Goal: Information Seeking & Learning: Learn about a topic

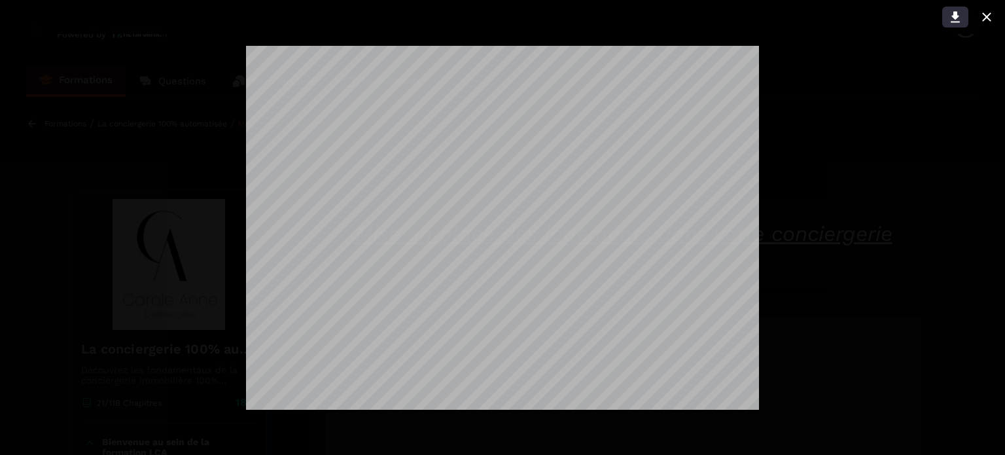
scroll to position [1130, 0]
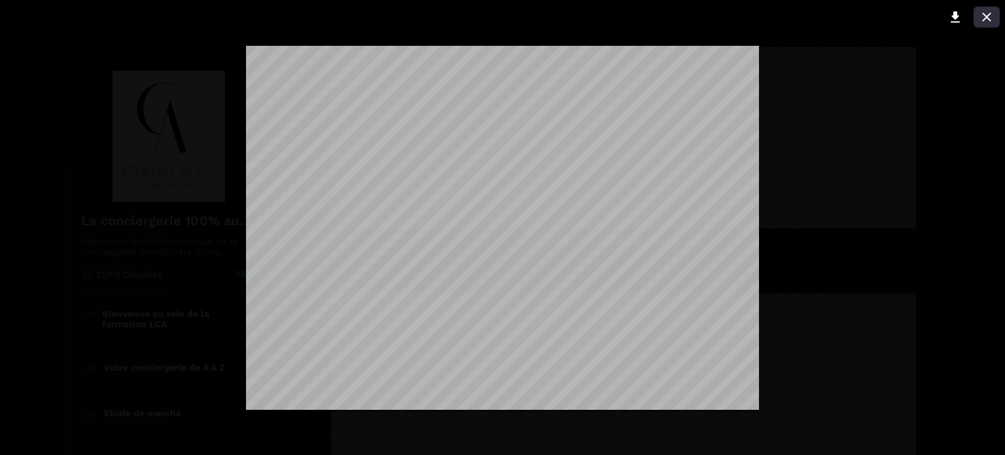
click at [991, 16] on icon at bounding box center [986, 17] width 16 height 16
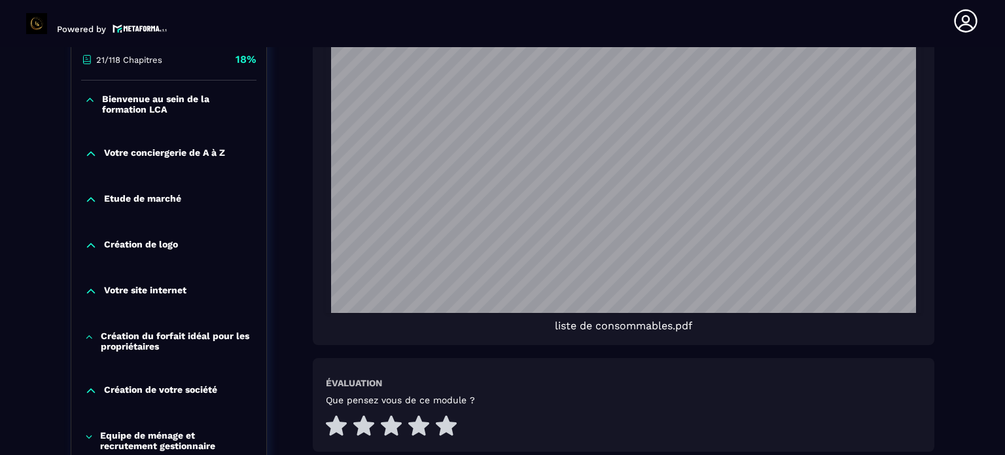
scroll to position [1575, 0]
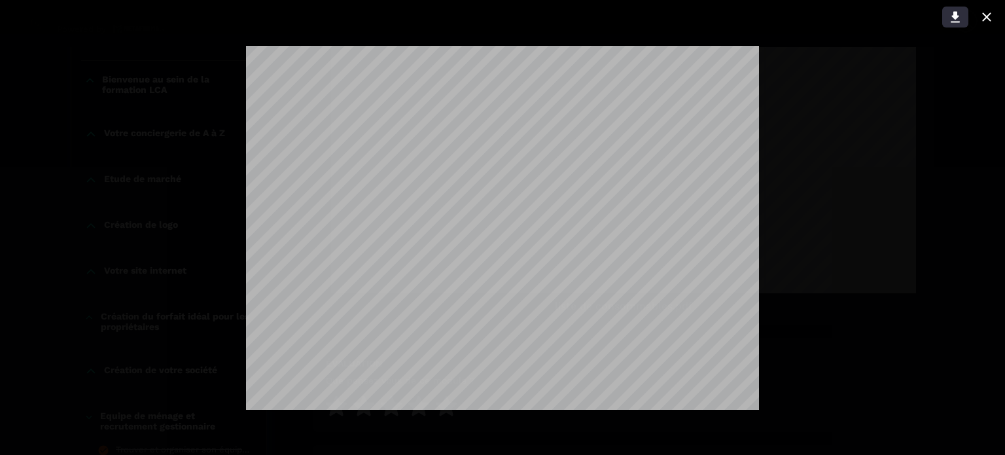
click at [954, 12] on icon at bounding box center [954, 17] width 9 height 11
click at [988, 15] on icon at bounding box center [986, 16] width 9 height 9
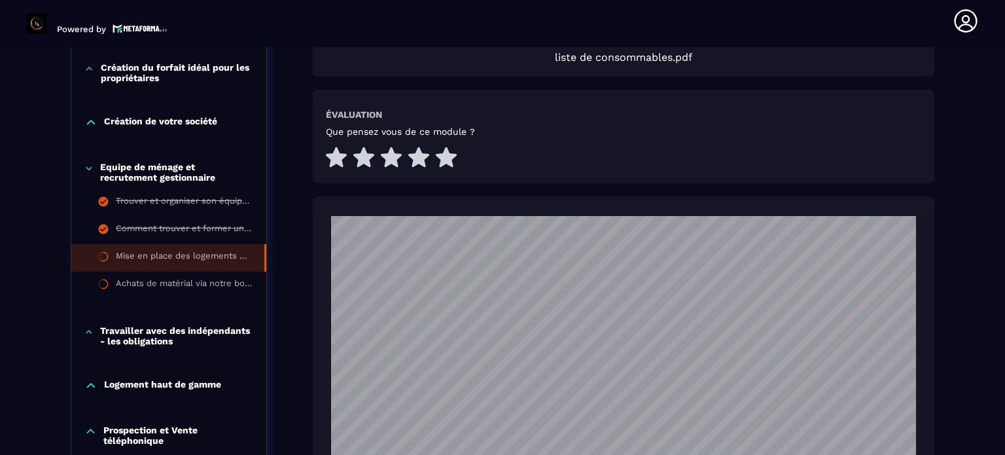
scroll to position [1836, 0]
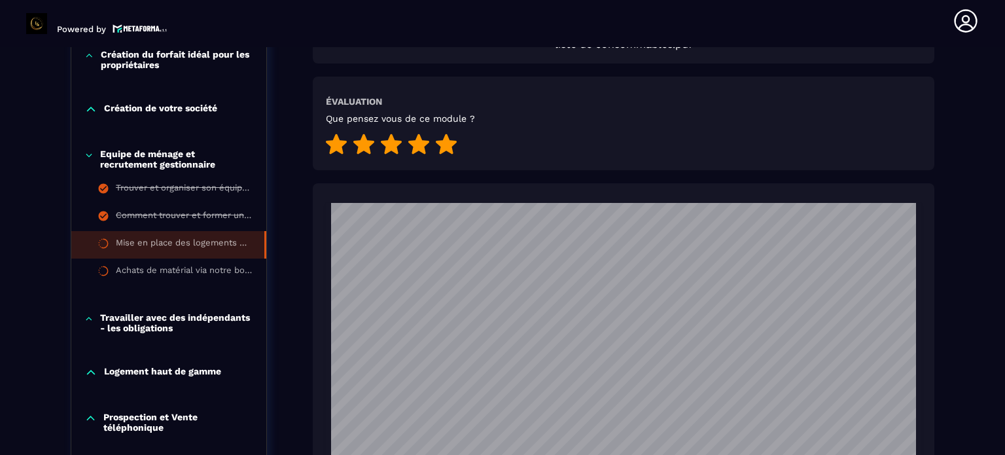
click at [445, 141] on icon at bounding box center [446, 143] width 21 height 20
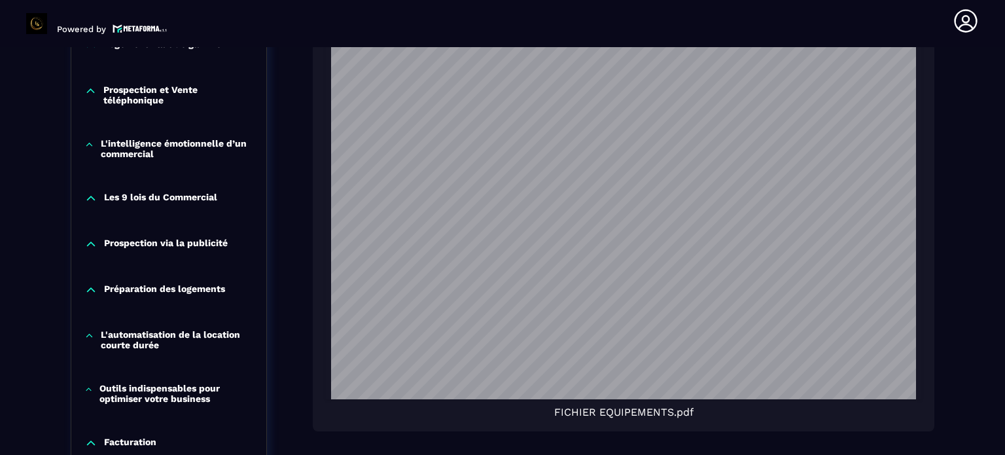
scroll to position [2360, 0]
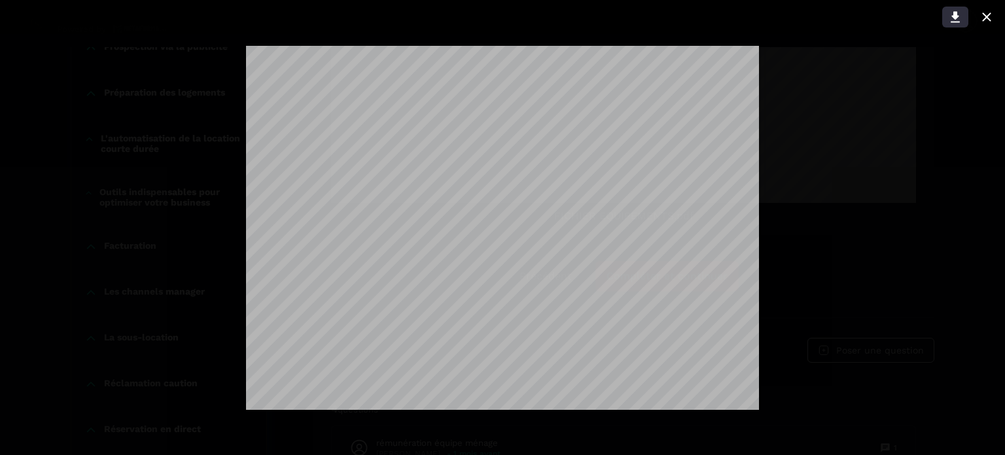
click at [955, 16] on icon at bounding box center [954, 17] width 9 height 11
click at [956, 14] on icon at bounding box center [955, 17] width 16 height 16
click at [987, 14] on icon at bounding box center [986, 17] width 16 height 16
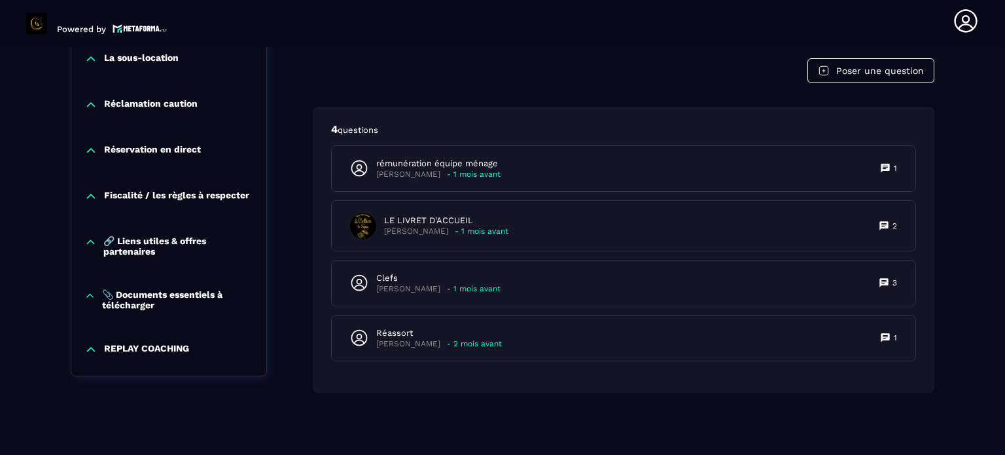
scroll to position [2640, 0]
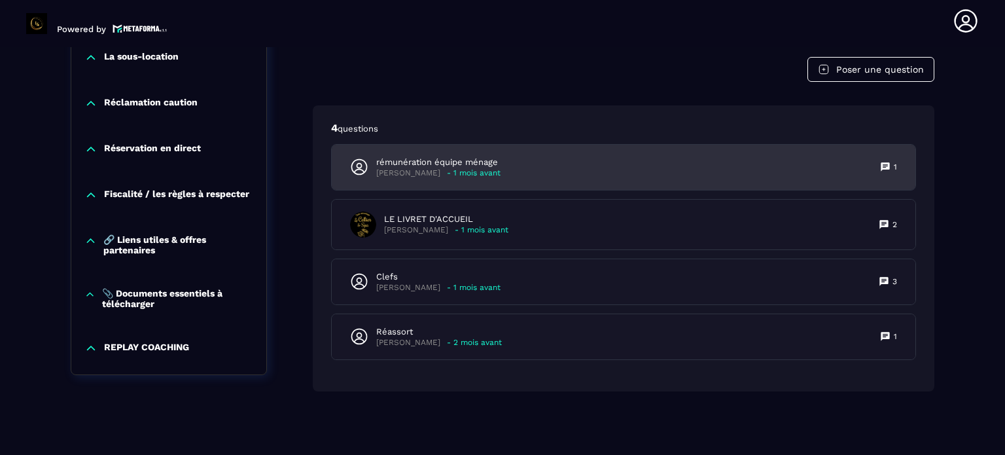
click at [447, 168] on p "- 1 mois avant" at bounding box center [474, 173] width 54 height 10
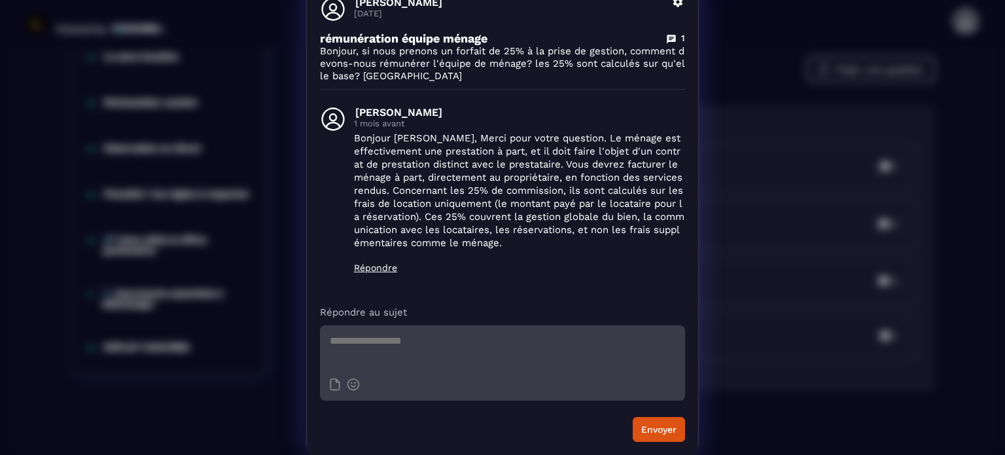
scroll to position [0, 0]
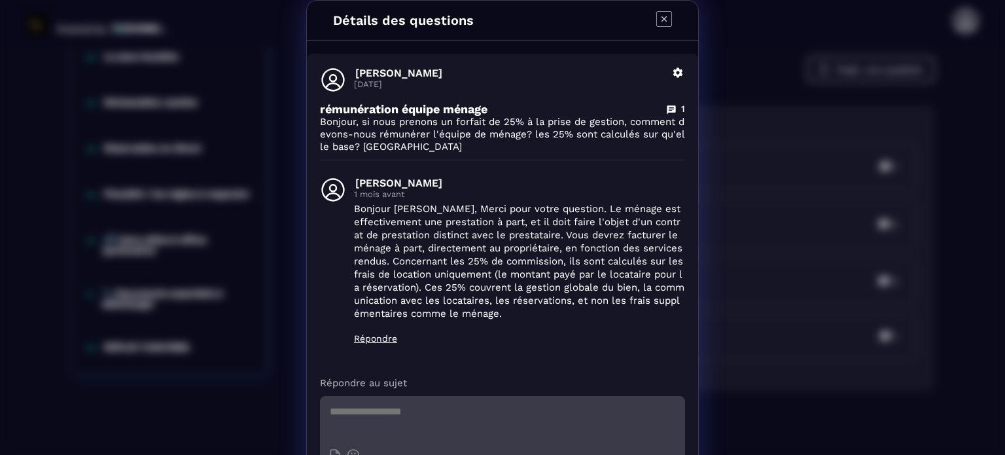
click at [656, 17] on icon "Modal window" at bounding box center [664, 19] width 16 height 16
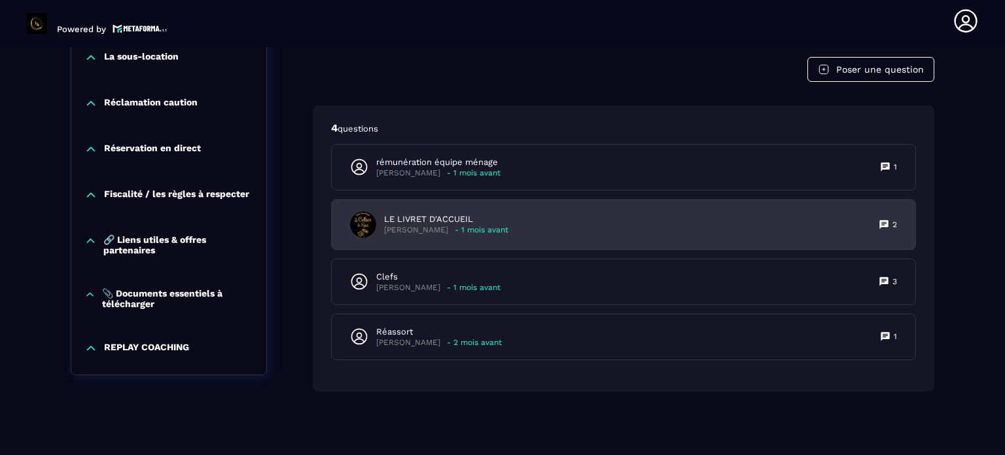
click at [443, 218] on p "LE LIVRET D'ACCUEIL" at bounding box center [446, 219] width 124 height 12
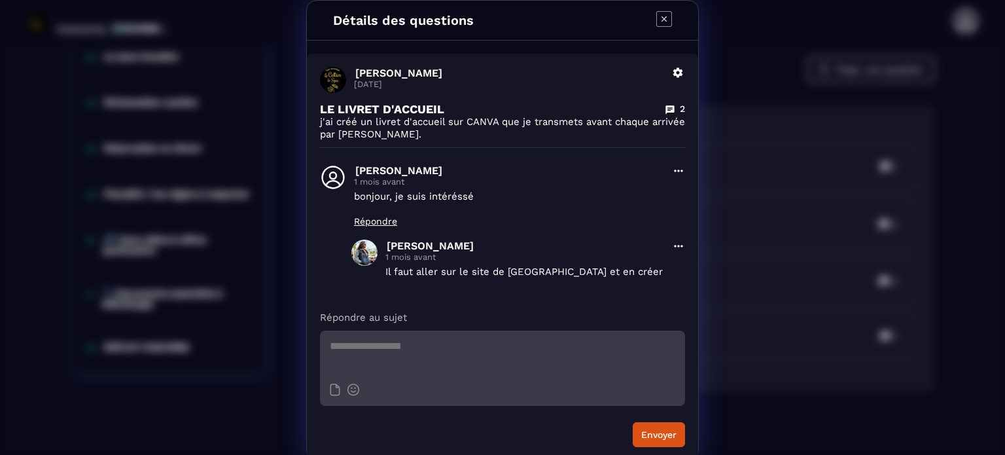
click at [662, 16] on icon "Modal window" at bounding box center [664, 19] width 16 height 16
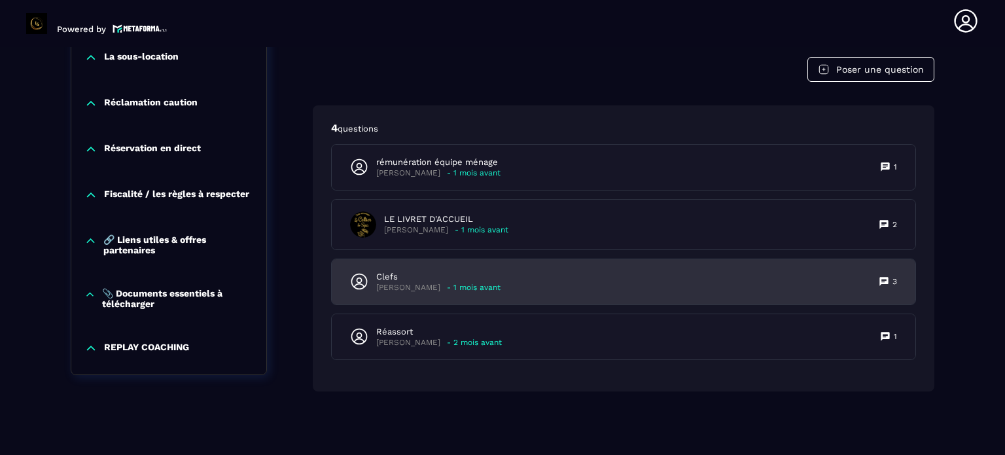
click at [436, 271] on p "Clefs" at bounding box center [438, 277] width 124 height 12
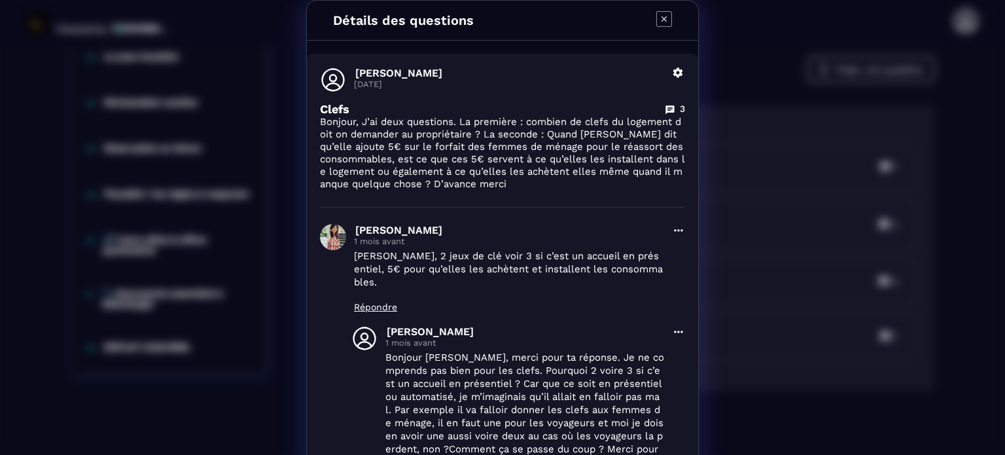
drag, startPoint x: 655, startPoint y: 16, endPoint x: 645, endPoint y: 23, distance: 12.2
click at [656, 16] on icon "Modal window" at bounding box center [664, 19] width 16 height 16
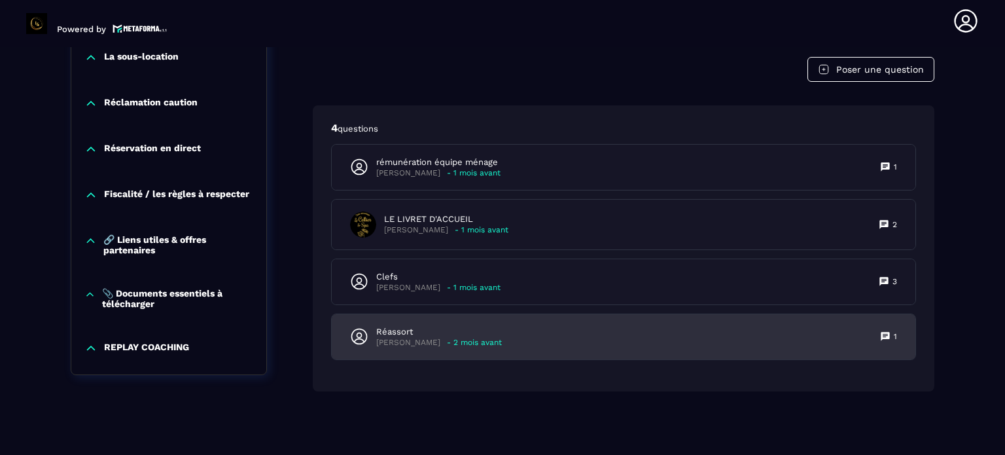
click at [416, 327] on p "Réassort" at bounding box center [439, 332] width 126 height 12
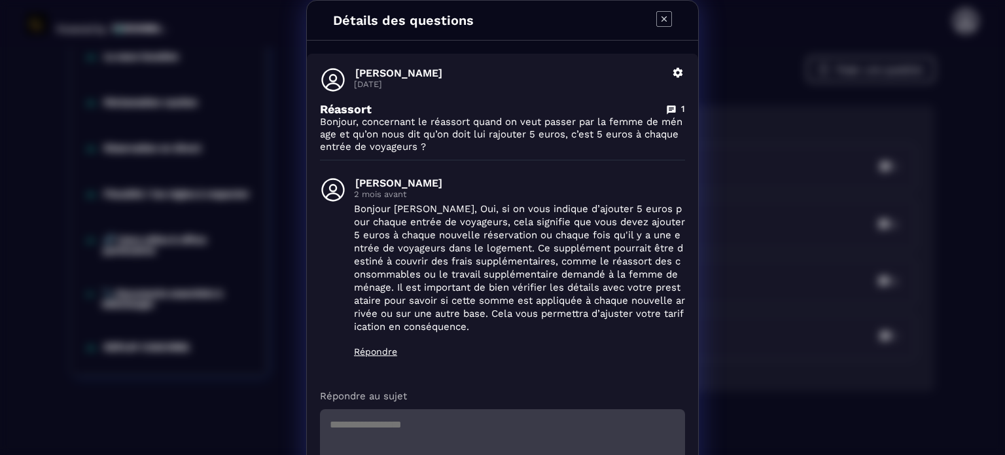
click at [666, 19] on icon "Modal window" at bounding box center [664, 19] width 16 height 16
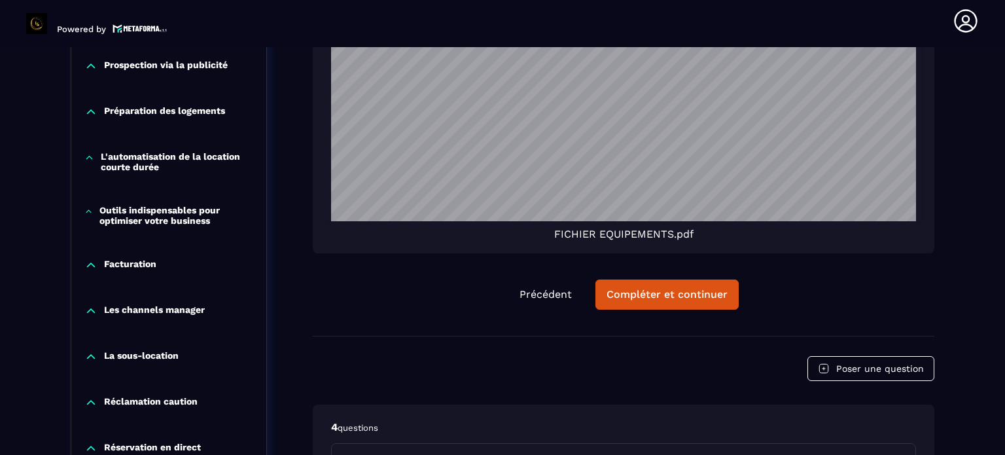
scroll to position [2313, 0]
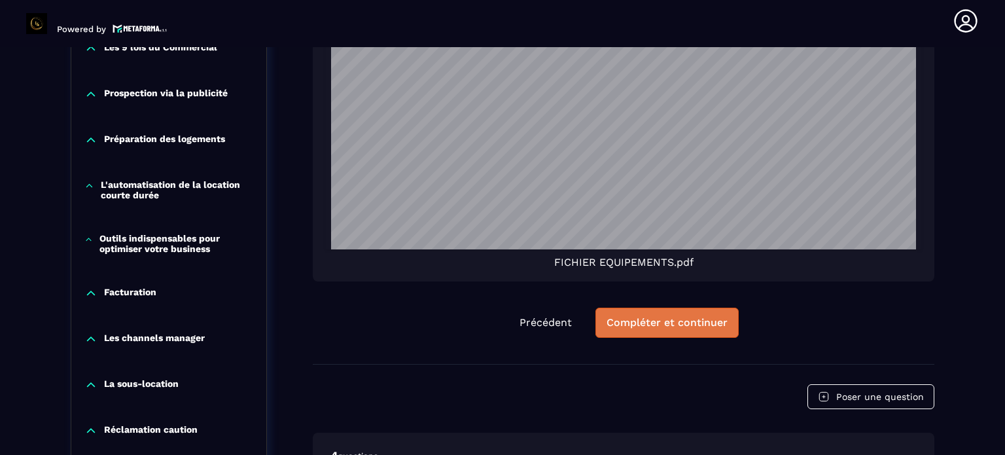
click at [672, 322] on div "Compléter et continuer" at bounding box center [666, 322] width 121 height 13
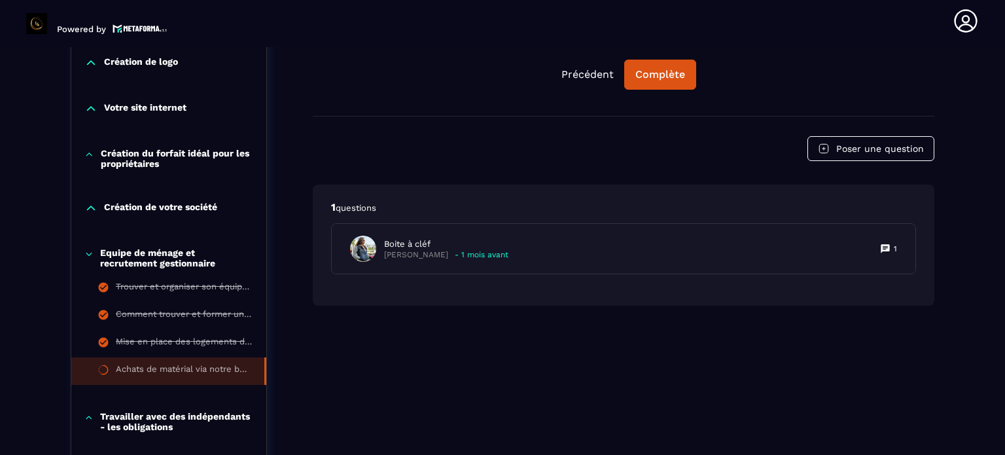
scroll to position [523, 0]
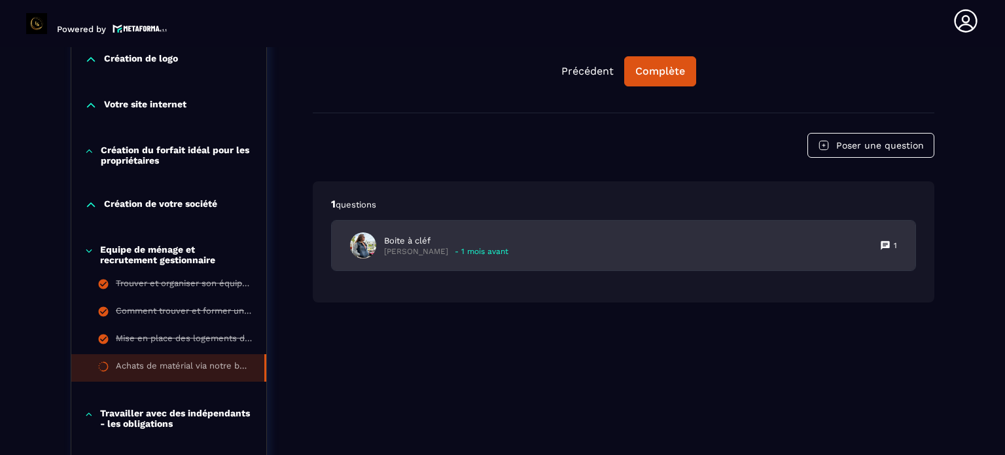
click at [430, 247] on p "Boite à cléf" at bounding box center [446, 241] width 124 height 12
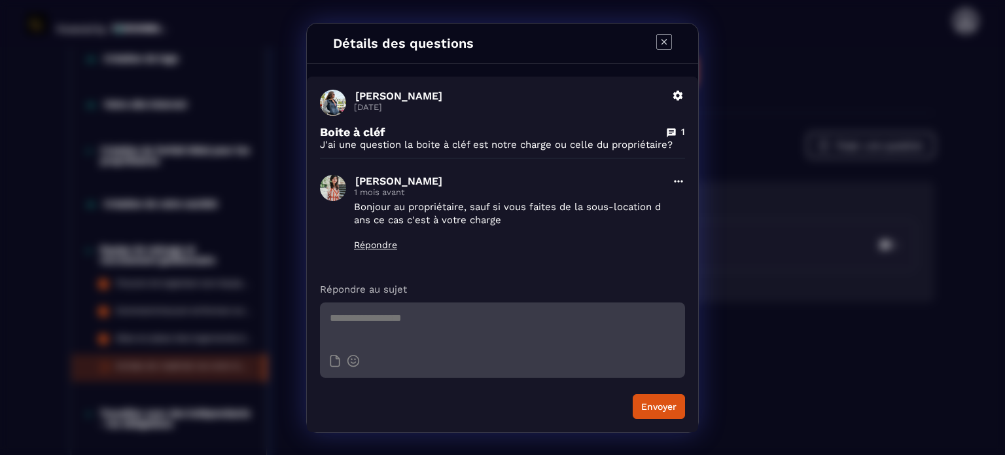
click at [662, 37] on icon "Modal window" at bounding box center [664, 42] width 16 height 16
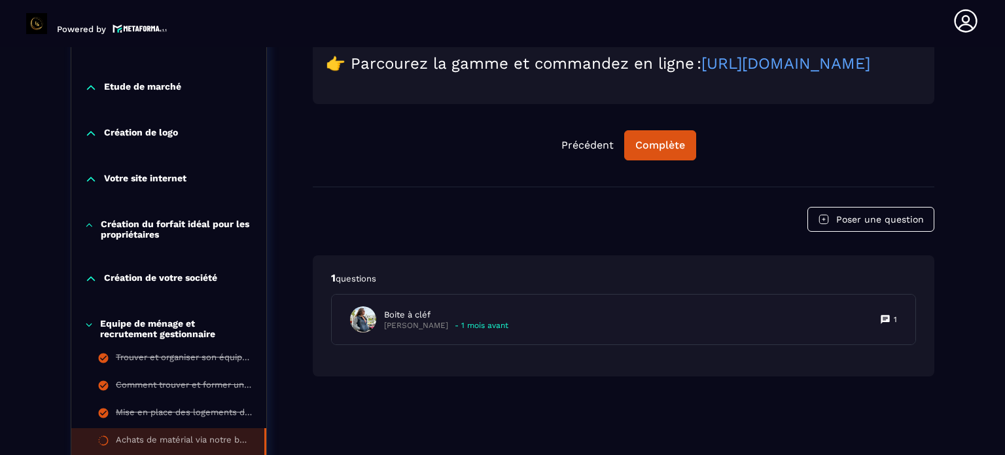
scroll to position [458, 0]
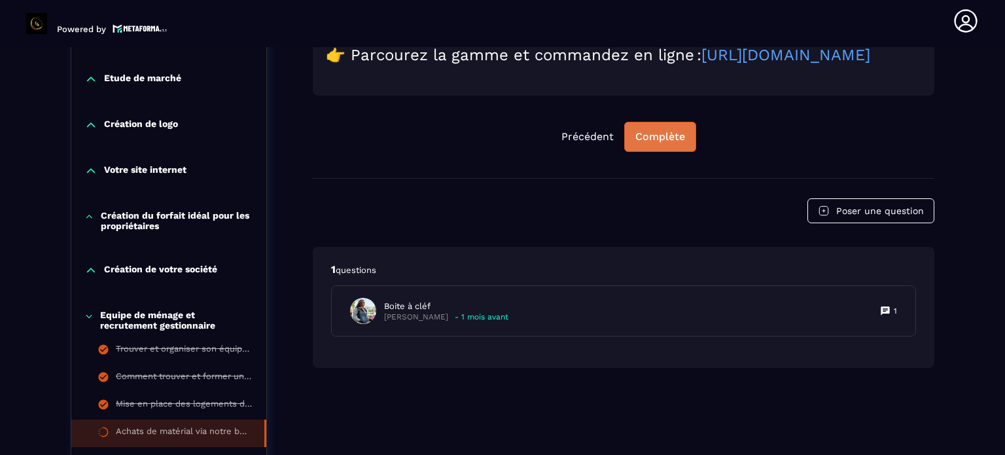
click at [648, 143] on div "Complète" at bounding box center [660, 136] width 50 height 13
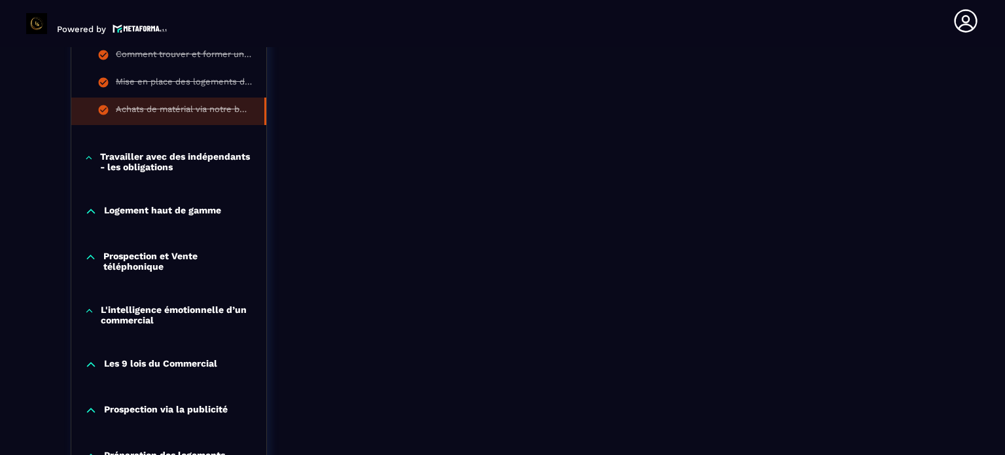
scroll to position [785, 0]
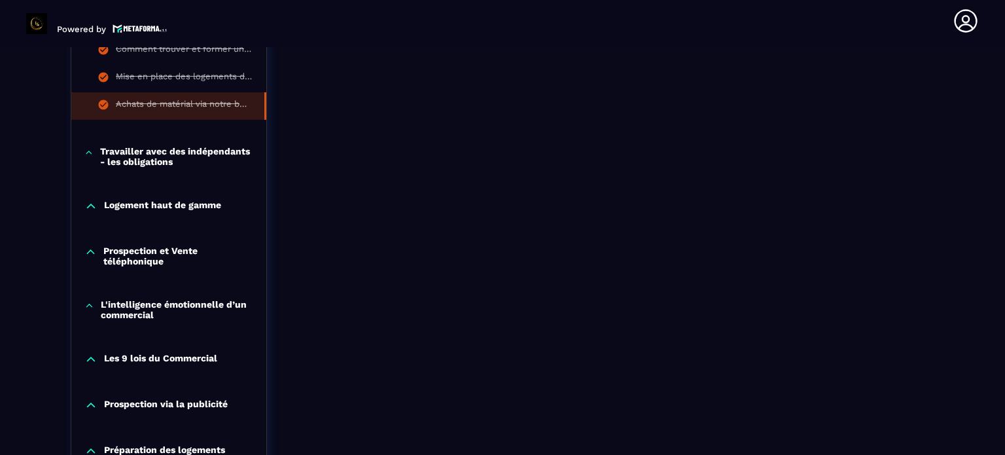
click at [155, 153] on p "Travailler avec des indépendants - les obligations" at bounding box center [176, 156] width 153 height 21
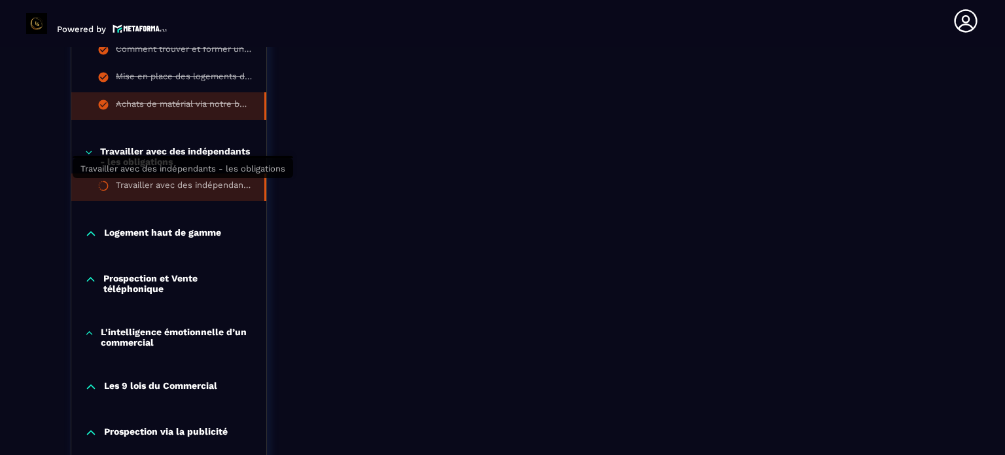
click at [177, 182] on div "Travailler avec des indépendants - les obligations" at bounding box center [183, 187] width 135 height 14
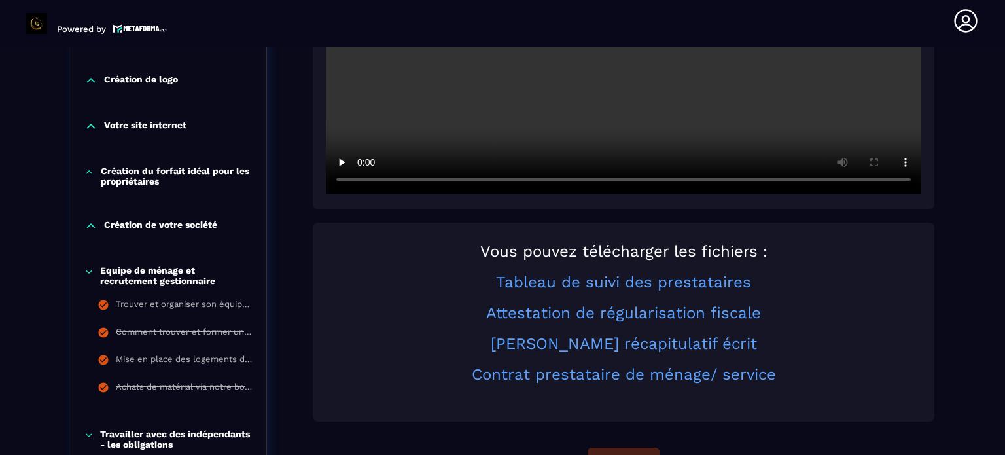
scroll to position [528, 0]
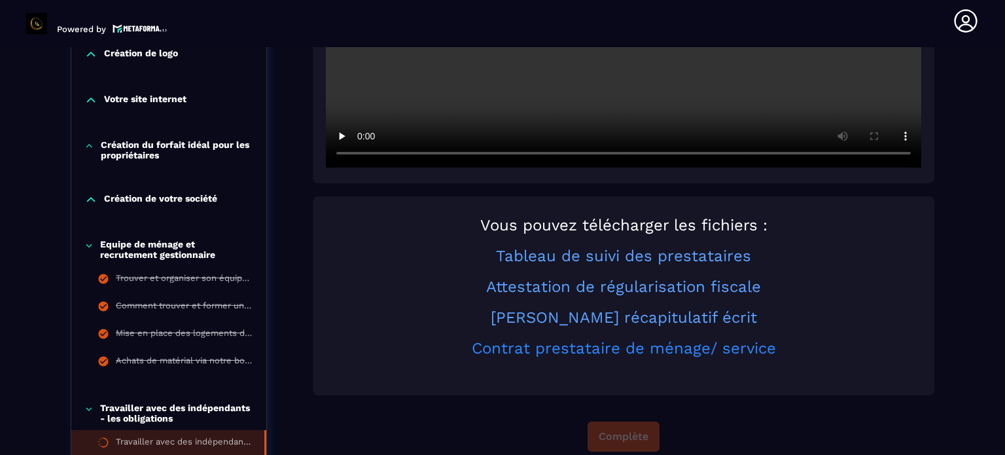
click at [642, 349] on link "Contrat prestataire de ménage/ service" at bounding box center [624, 348] width 304 height 18
click at [632, 349] on link "Contrat prestataire de ménage/ service" at bounding box center [624, 348] width 304 height 18
